Goal: Find specific page/section: Find specific page/section

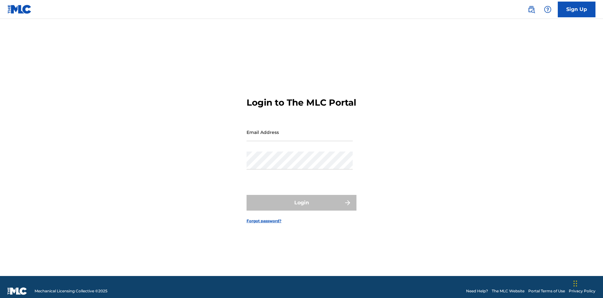
scroll to position [8, 0]
click at [299, 129] on input "Email Address" at bounding box center [299, 132] width 106 height 18
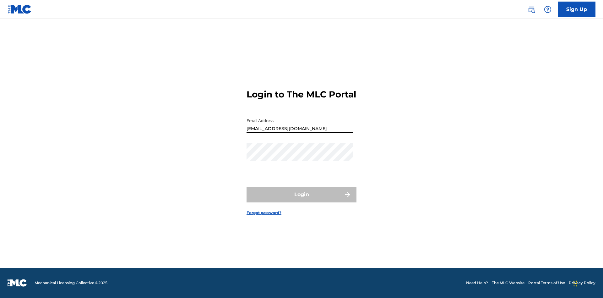
type input "[EMAIL_ADDRESS][DOMAIN_NAME]"
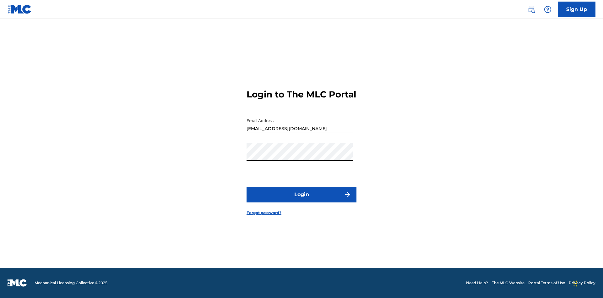
click at [301, 200] on button "Login" at bounding box center [301, 194] width 110 height 16
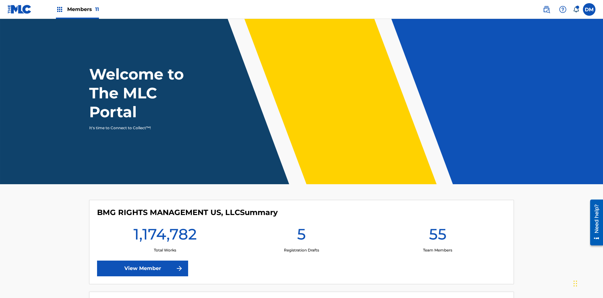
click at [77, 9] on span "Members 11" at bounding box center [83, 9] width 32 height 7
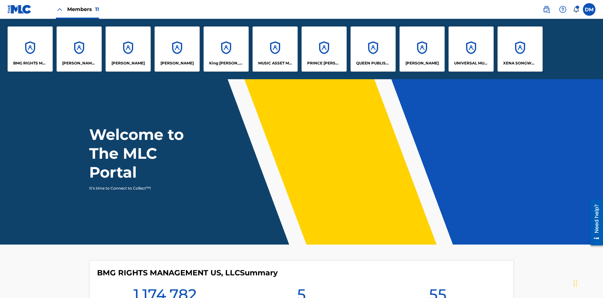
click at [471, 63] on p "UNIVERSAL MUSIC PUB GROUP" at bounding box center [471, 63] width 34 height 6
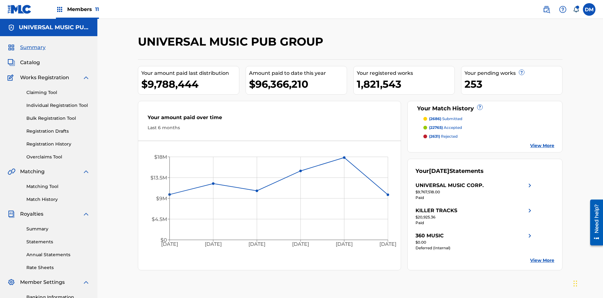
click at [30, 59] on span "Catalog" at bounding box center [30, 63] width 20 height 8
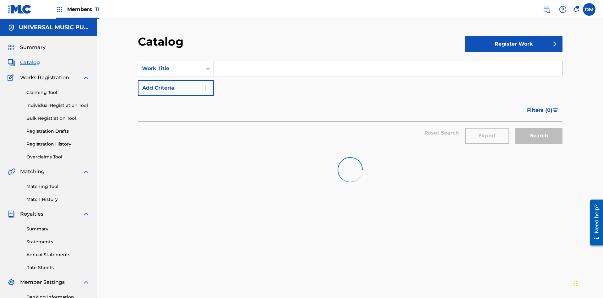
click at [540, 106] on span "Filters ( 0 )" at bounding box center [539, 110] width 25 height 8
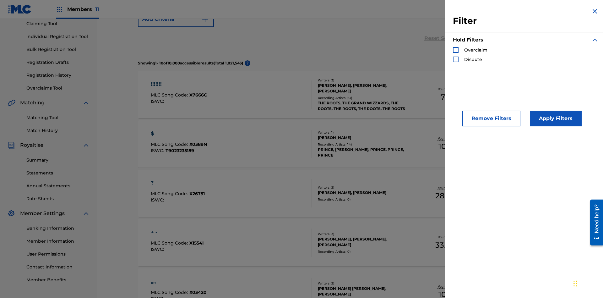
click at [455, 50] on div "Search Form" at bounding box center [456, 50] width 6 height 6
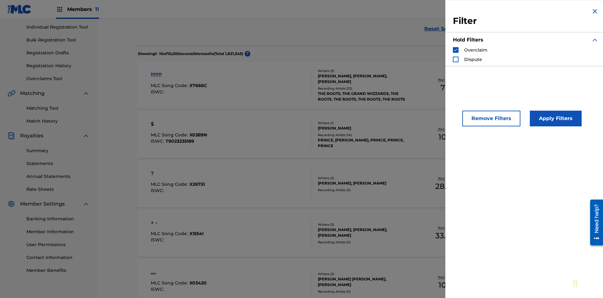
click at [554, 118] on button "Apply Filters" at bounding box center [556, 119] width 52 height 16
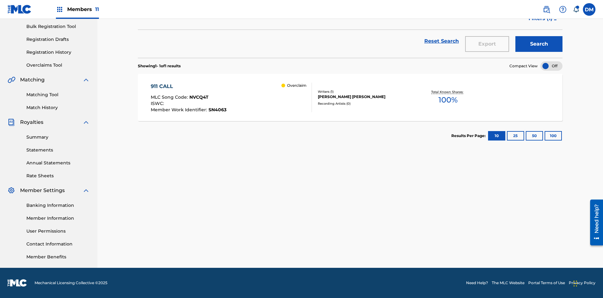
click at [540, 22] on span "Filters ( 1 )" at bounding box center [540, 19] width 24 height 8
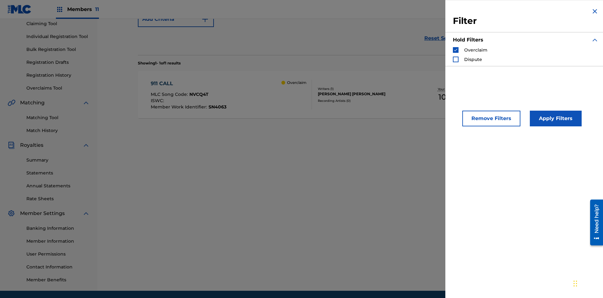
click at [455, 50] on img "Search Form" at bounding box center [455, 50] width 4 height 4
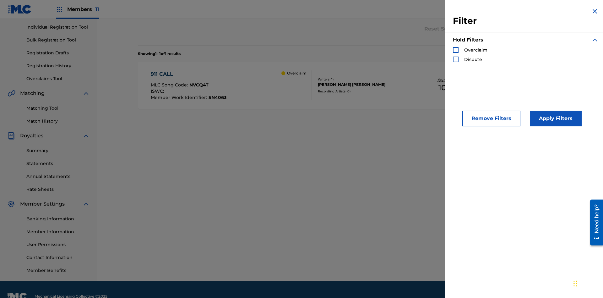
click at [455, 59] on div "Search Form" at bounding box center [456, 60] width 6 height 6
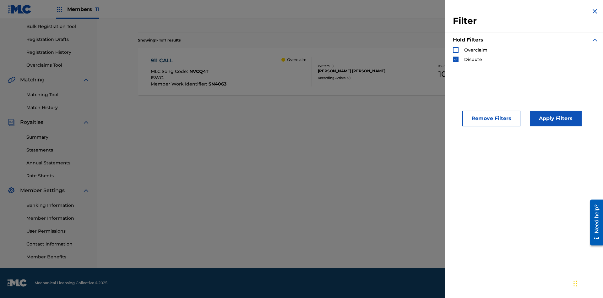
click at [554, 118] on button "Apply Filters" at bounding box center [556, 119] width 52 height 16
